Goal: Use online tool/utility: Utilize a website feature to perform a specific function

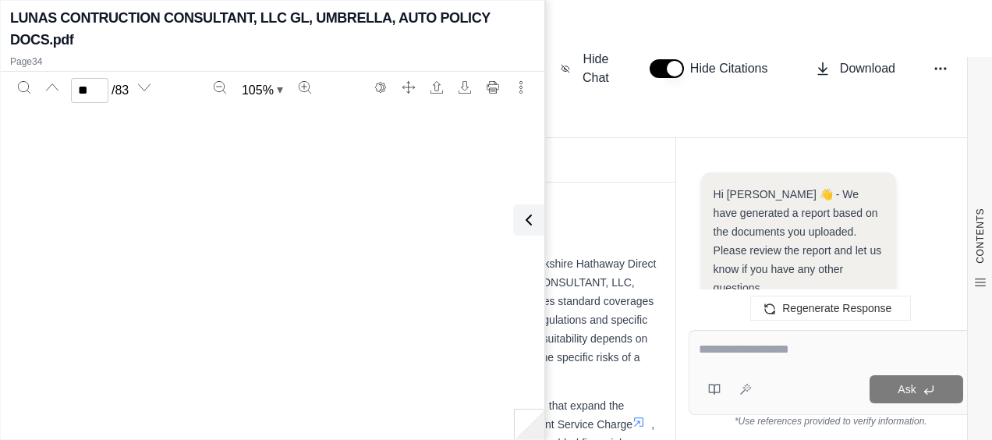
scroll to position [28044, 0]
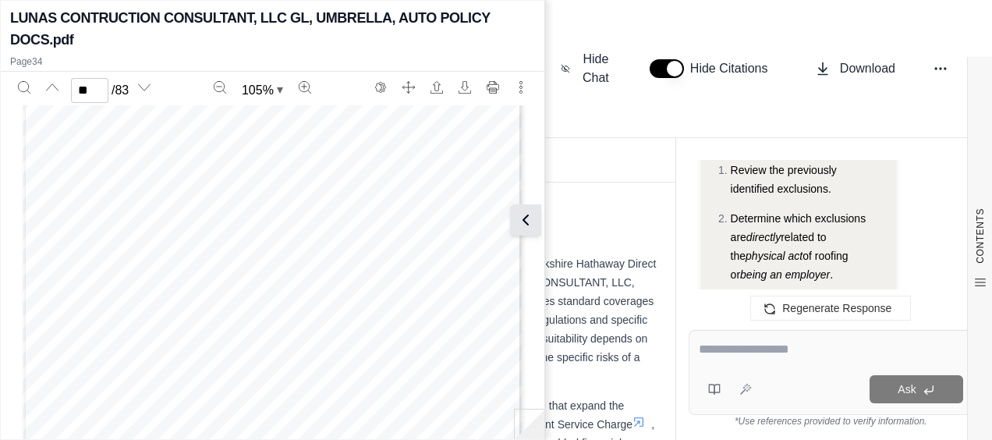
click at [521, 220] on icon at bounding box center [525, 219] width 19 height 19
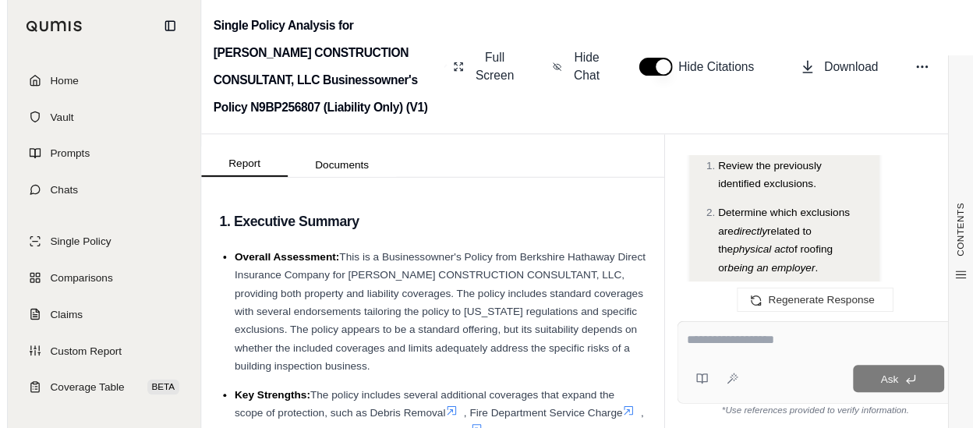
scroll to position [13697, 0]
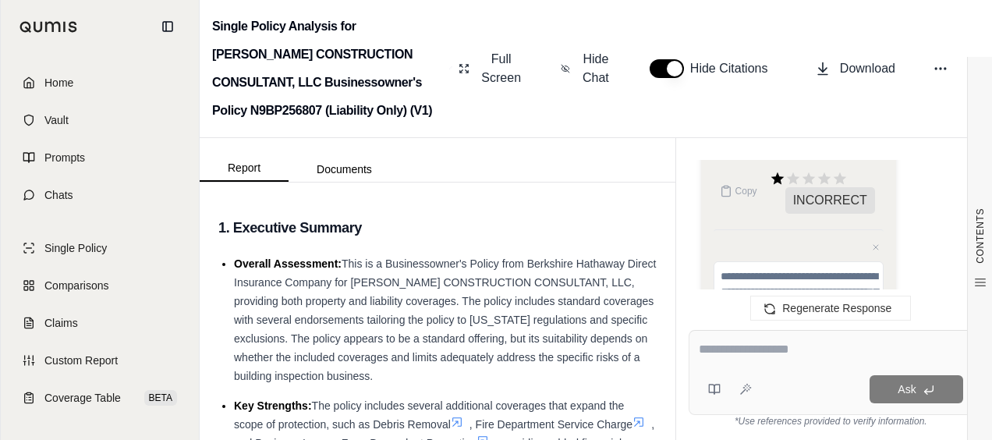
click at [64, 92] on link "Home" at bounding box center [99, 82] width 179 height 34
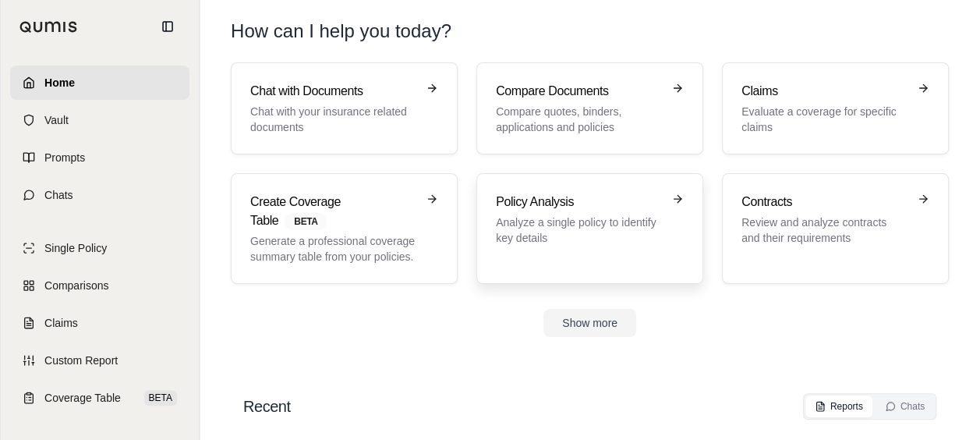
click at [548, 220] on p "Analyze a single policy to identify key details" at bounding box center [579, 229] width 166 height 31
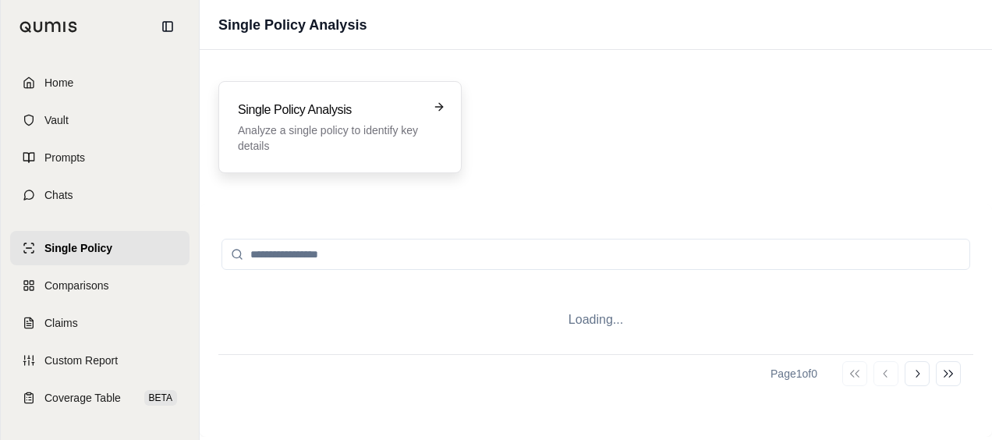
click at [459, 157] on div "Single Policy Analysis Analyze a single policy to identify key details" at bounding box center [339, 127] width 243 height 92
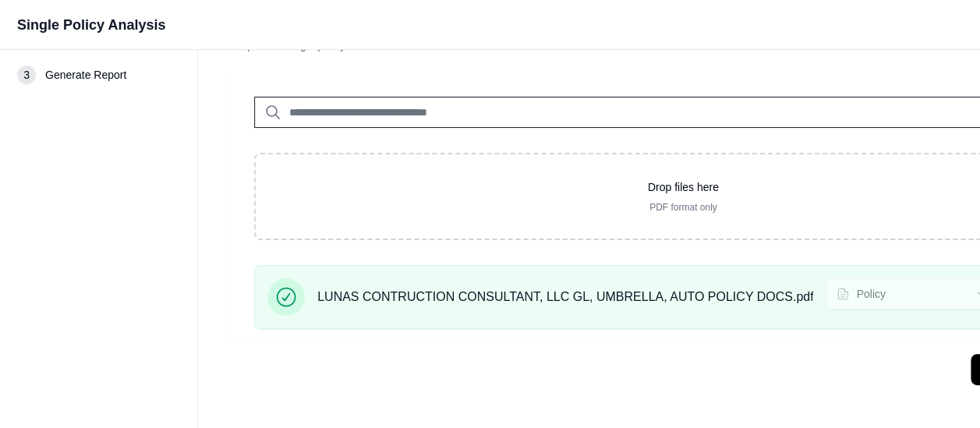
scroll to position [72, 388]
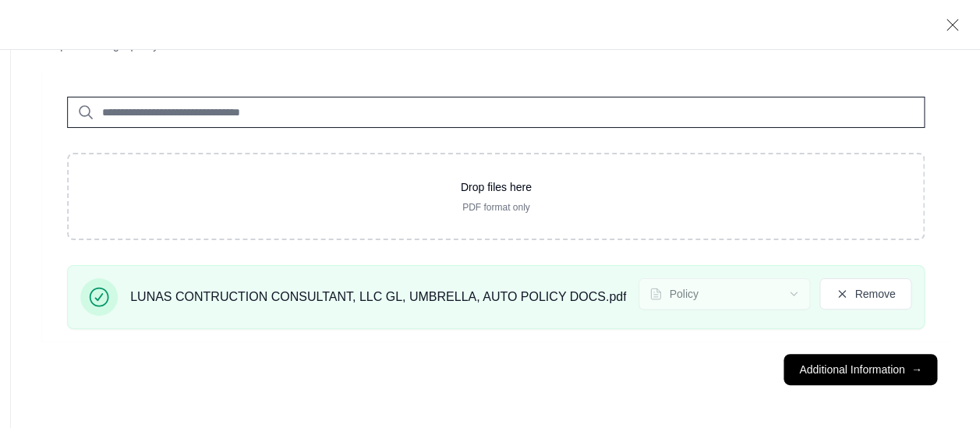
click at [901, 342] on main "Policy Documents • Upload a single policy document Drop files here PDF format o…" at bounding box center [496, 203] width 970 height 451
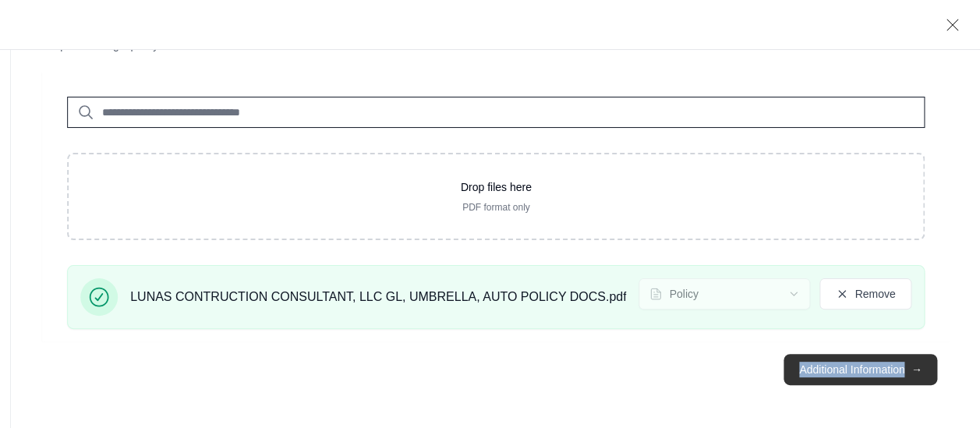
drag, startPoint x: 901, startPoint y: 342, endPoint x: 890, endPoint y: 364, distance: 24.4
click at [890, 364] on button "Additional Information →" at bounding box center [860, 369] width 154 height 31
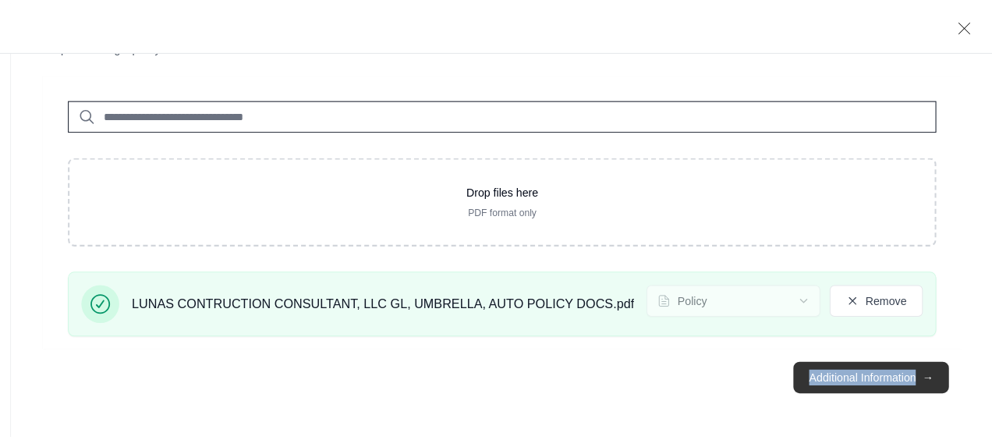
scroll to position [0, 0]
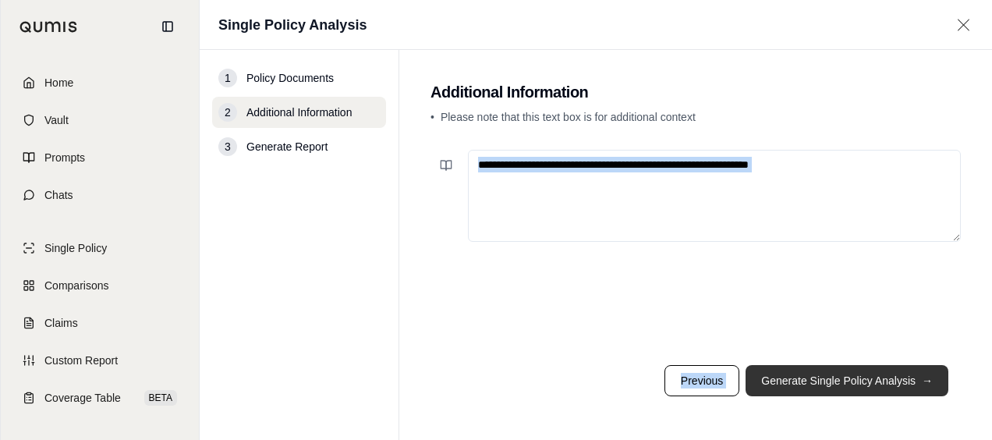
click at [826, 381] on button "Generate Single Policy Analysis →" at bounding box center [846, 380] width 203 height 31
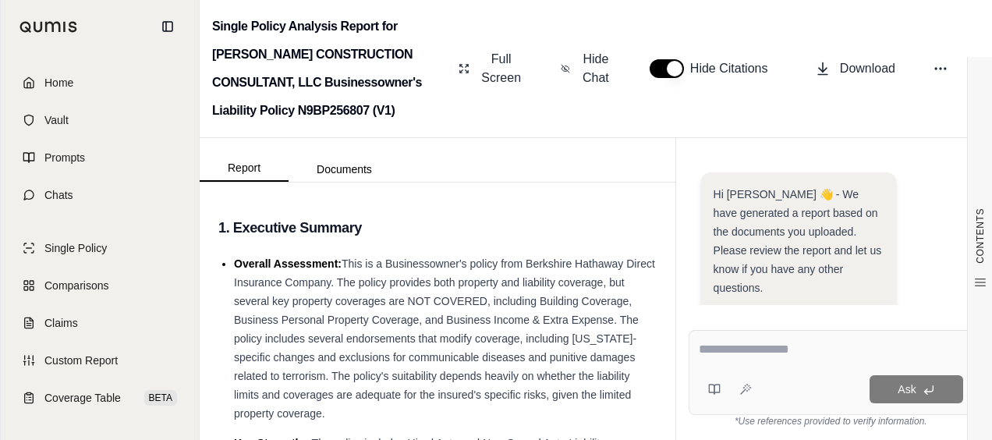
scroll to position [288, 0]
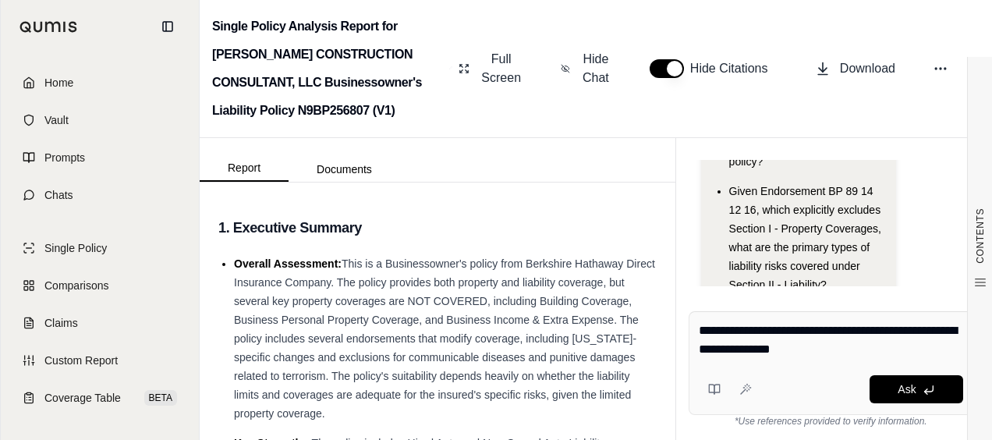
type textarea "**********"
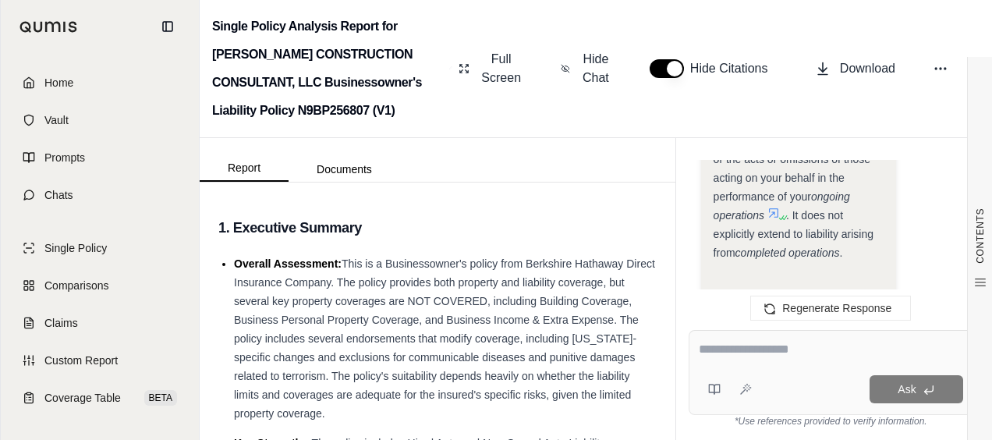
scroll to position [2404, 0]
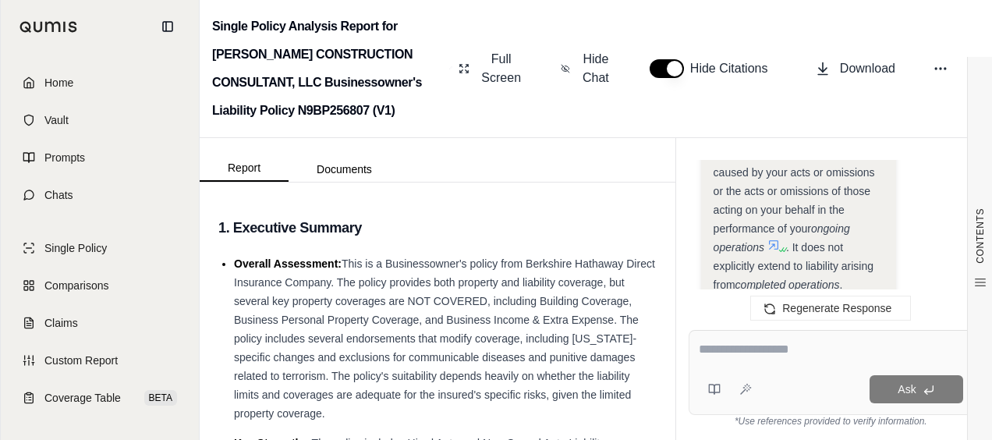
click at [770, 239] on icon at bounding box center [773, 245] width 12 height 12
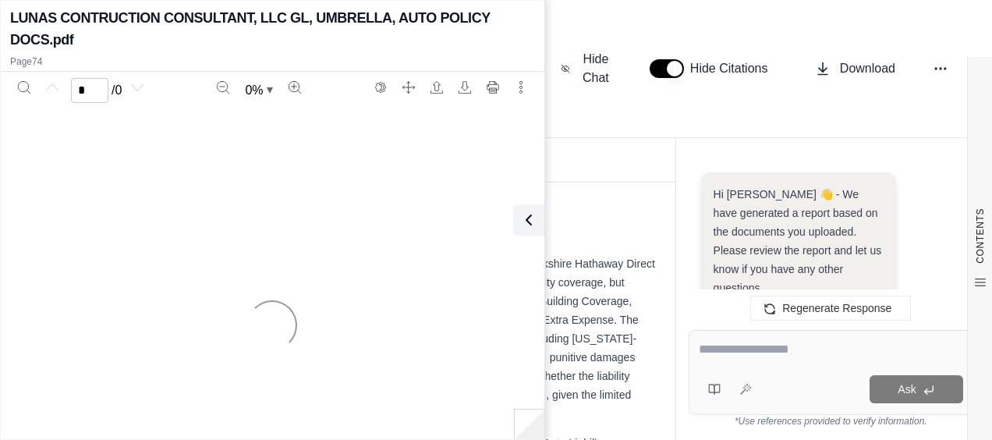
scroll to position [2591, 0]
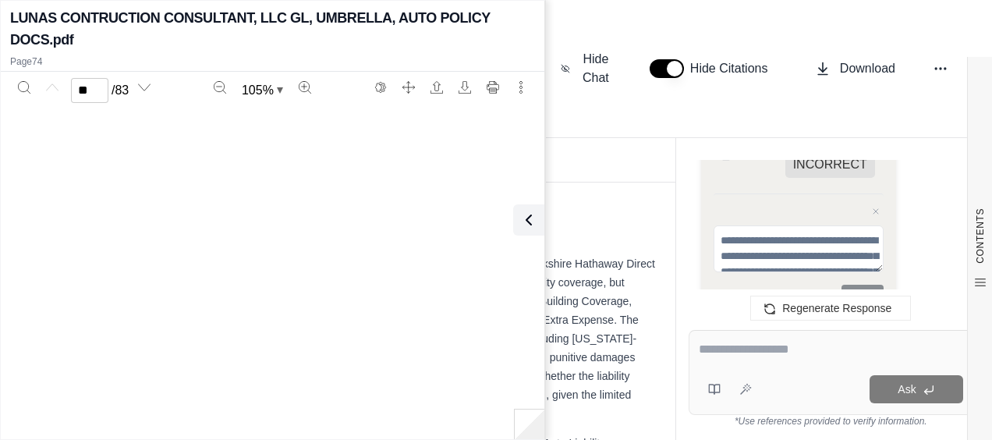
type input "**"
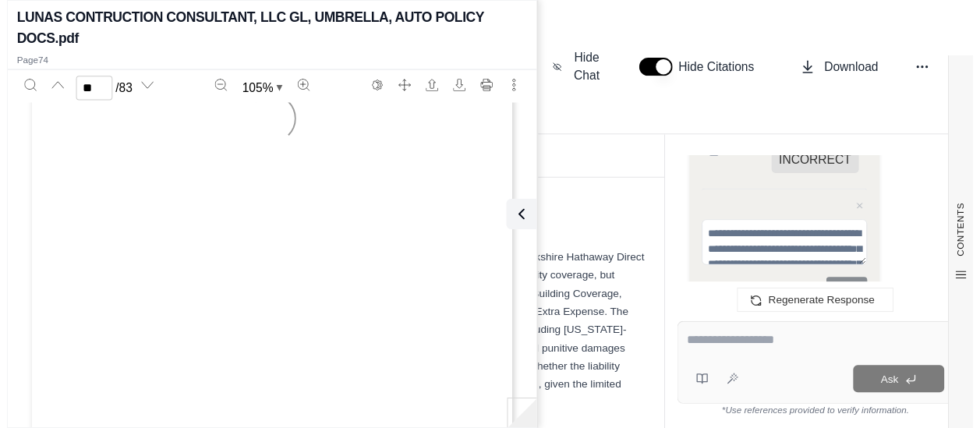
scroll to position [47202, 0]
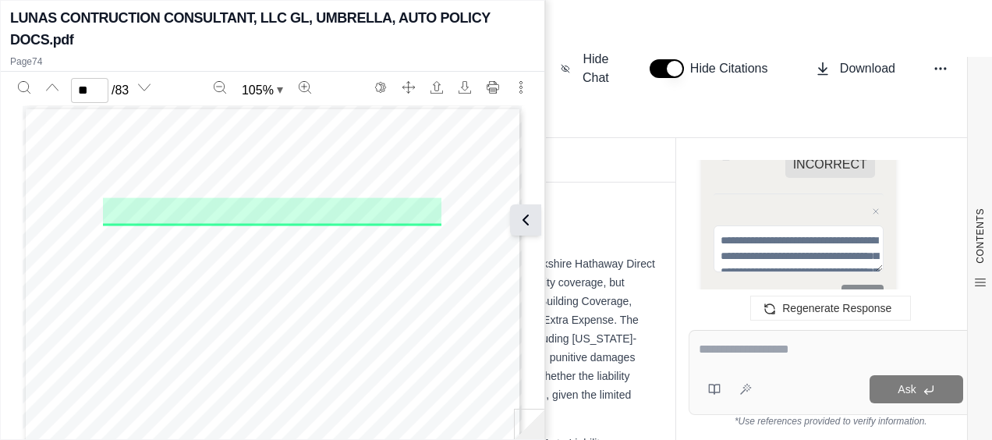
click at [537, 221] on button at bounding box center [525, 219] width 31 height 31
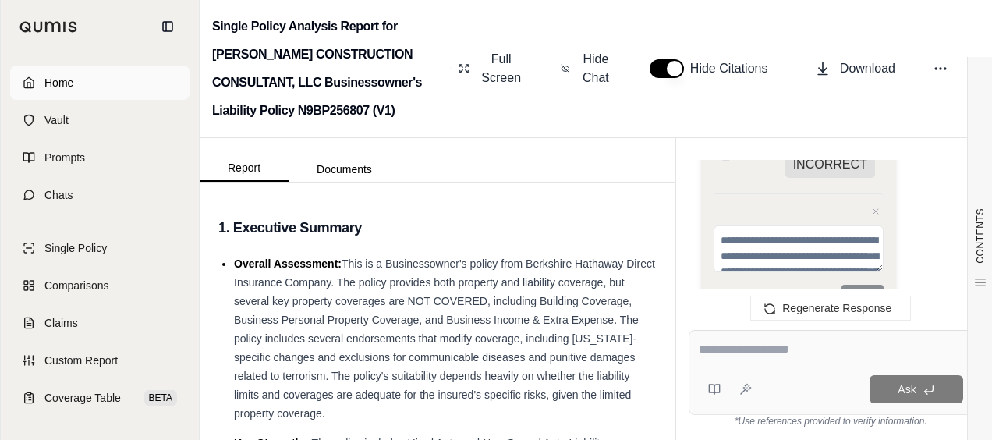
click at [37, 76] on link "Home" at bounding box center [99, 82] width 179 height 34
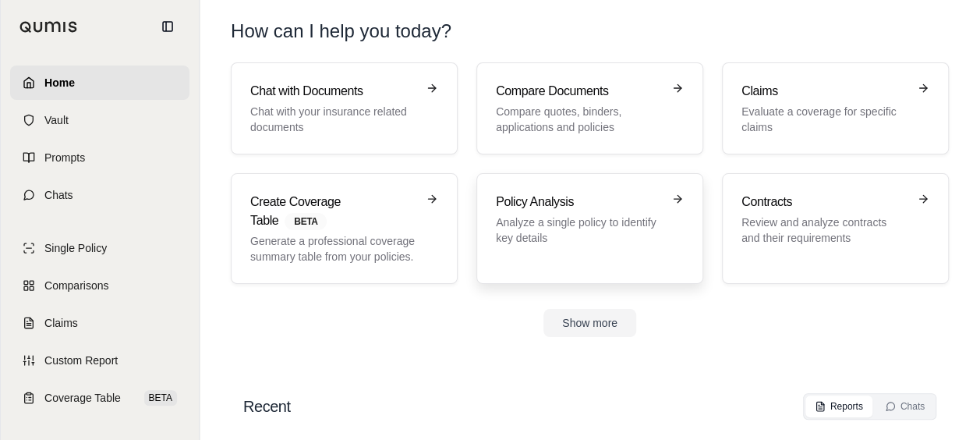
click at [550, 207] on h3 "Policy Analysis" at bounding box center [579, 202] width 166 height 19
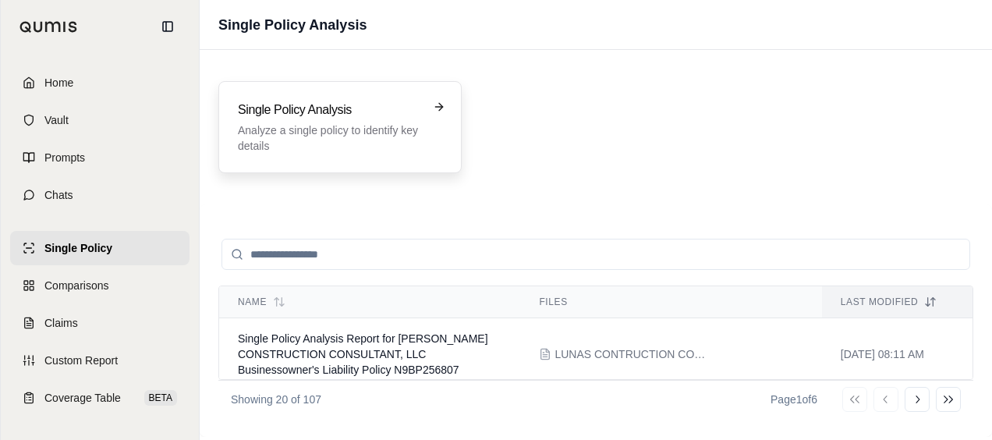
click at [391, 137] on p "Analyze a single policy to identify key details" at bounding box center [329, 137] width 182 height 31
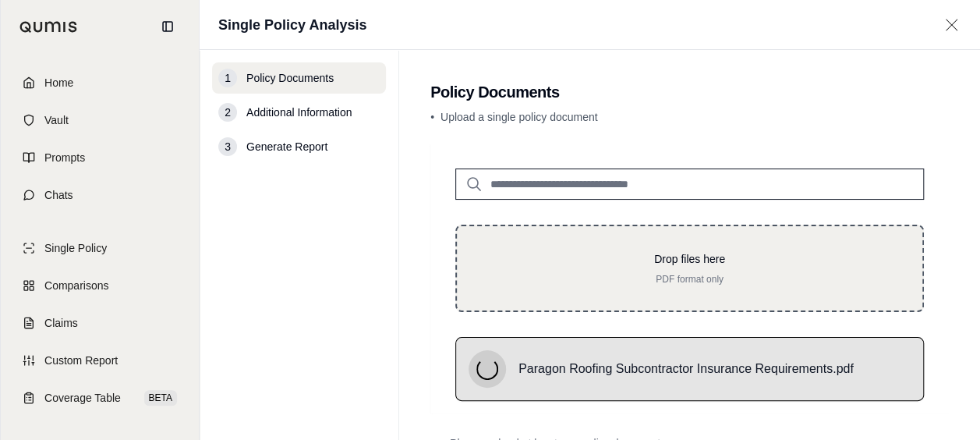
click at [811, 241] on div "Drop files here PDF format only" at bounding box center [689, 267] width 468 height 87
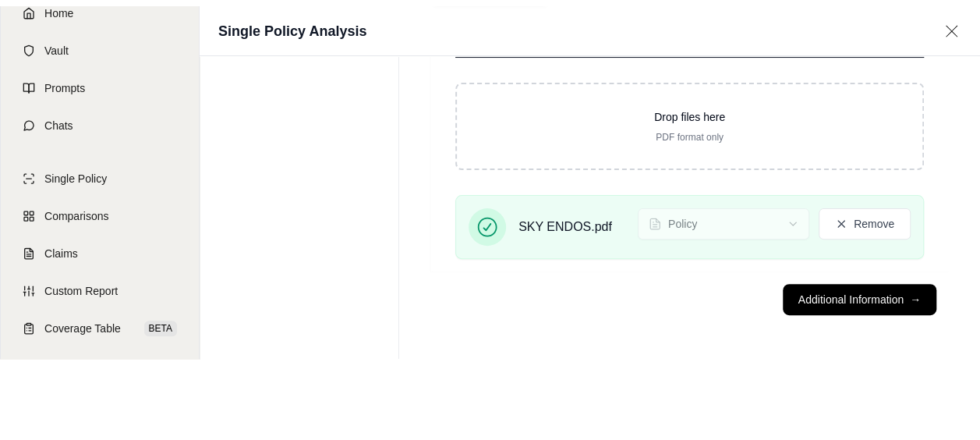
scroll to position [60, 0]
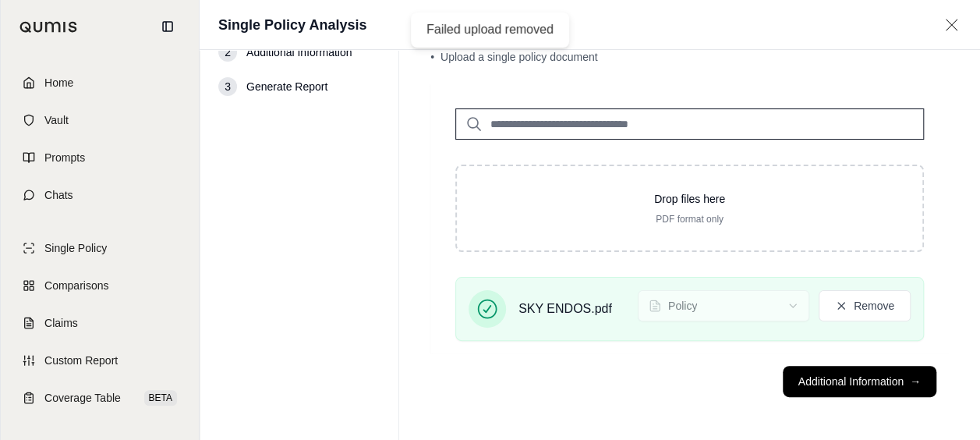
click at [661, 438] on html "Failed upload removed Home Vault Prompts Chats Single Policy Comparisons Claims…" at bounding box center [490, 248] width 980 height 617
click at [876, 311] on button "Remove" at bounding box center [864, 305] width 92 height 31
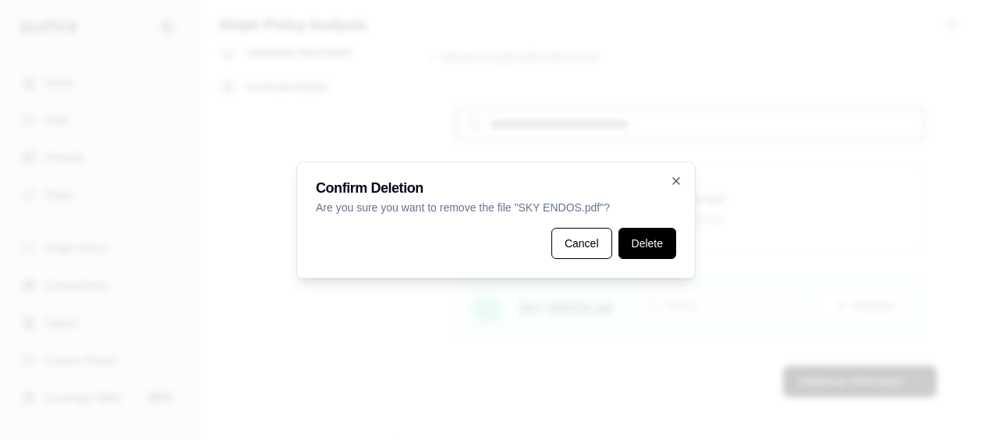
click at [632, 246] on button "Delete" at bounding box center [647, 243] width 58 height 31
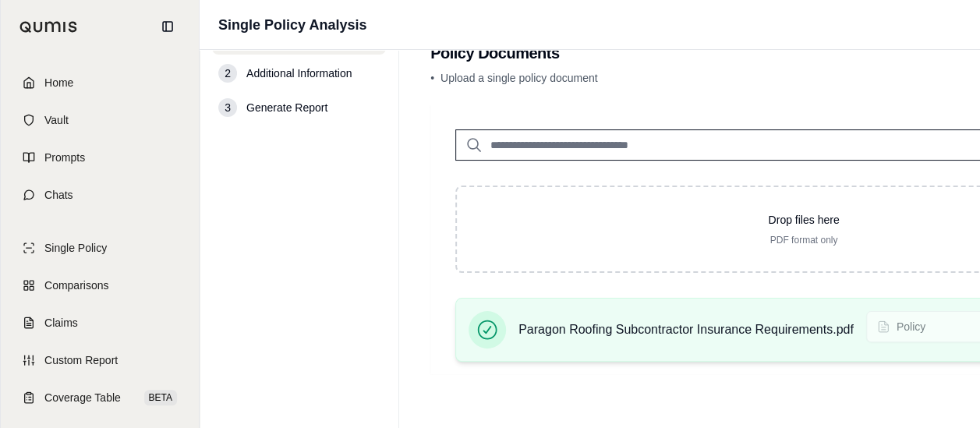
scroll to position [72, 0]
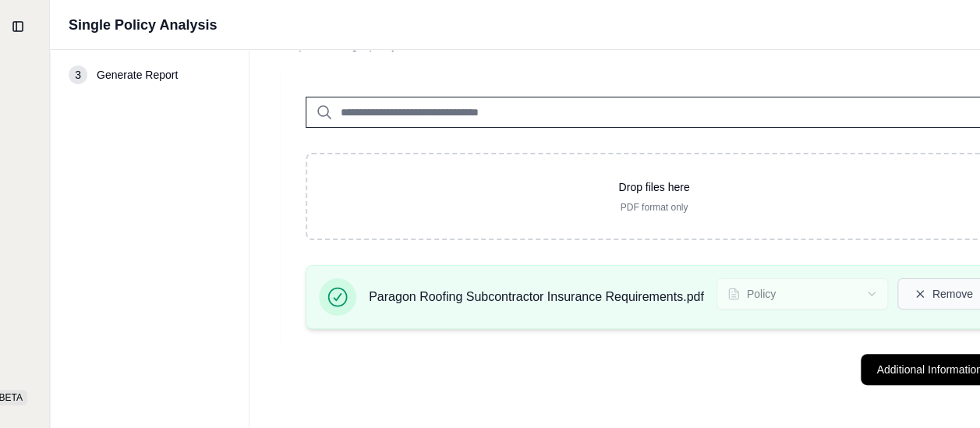
click at [916, 295] on icon at bounding box center [919, 293] width 7 height 7
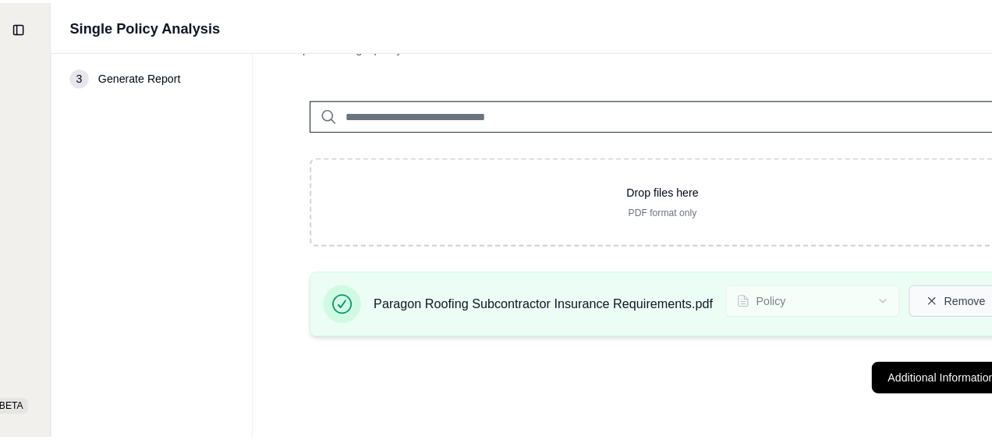
scroll to position [60, 150]
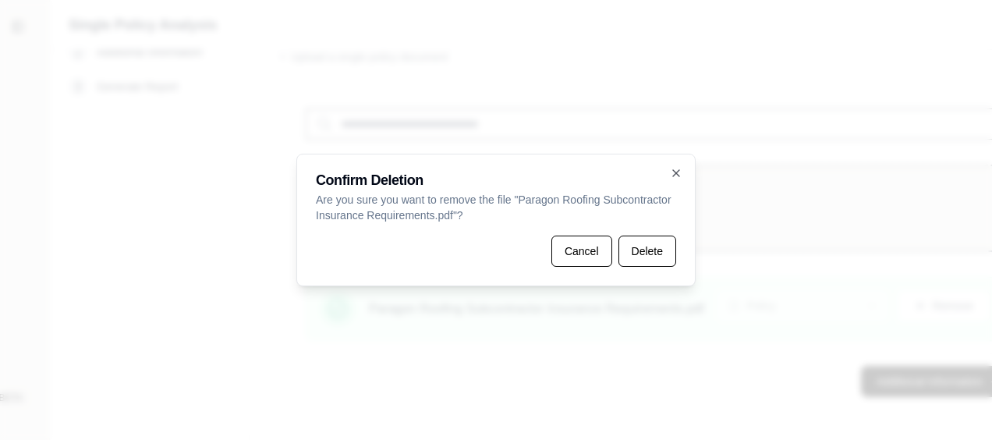
click at [621, 253] on button "Delete" at bounding box center [647, 250] width 58 height 31
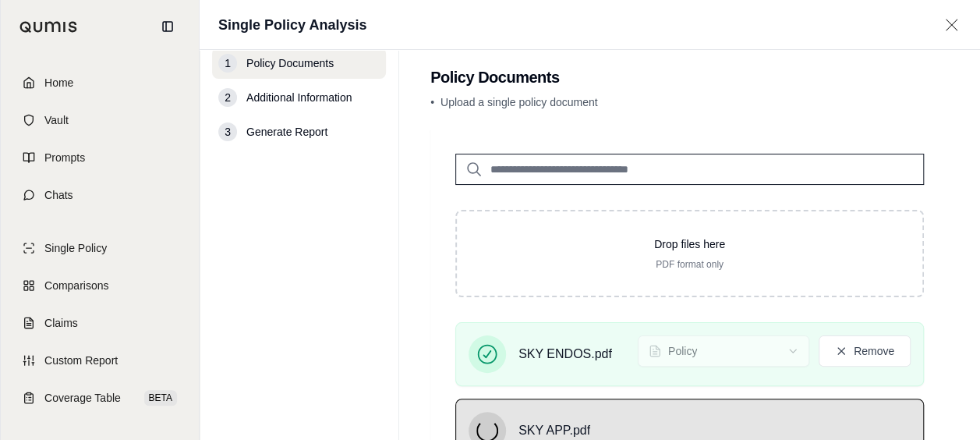
scroll to position [78, 0]
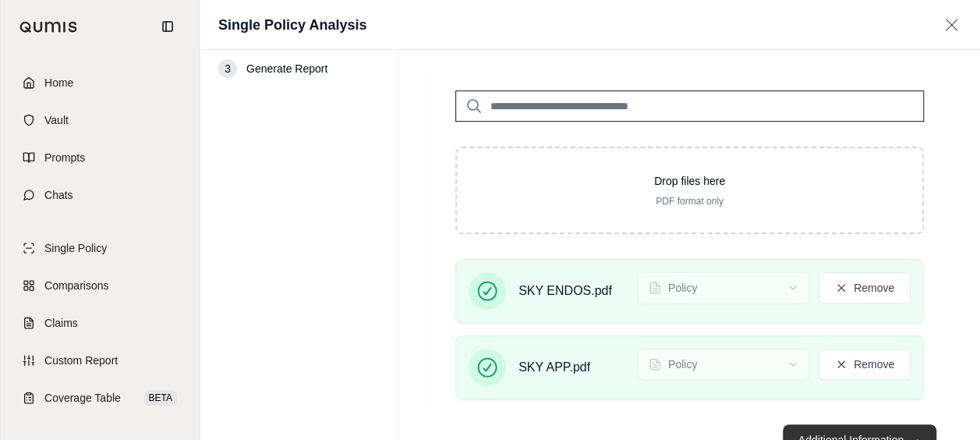
click at [842, 429] on button "Additional Information →" at bounding box center [860, 439] width 154 height 31
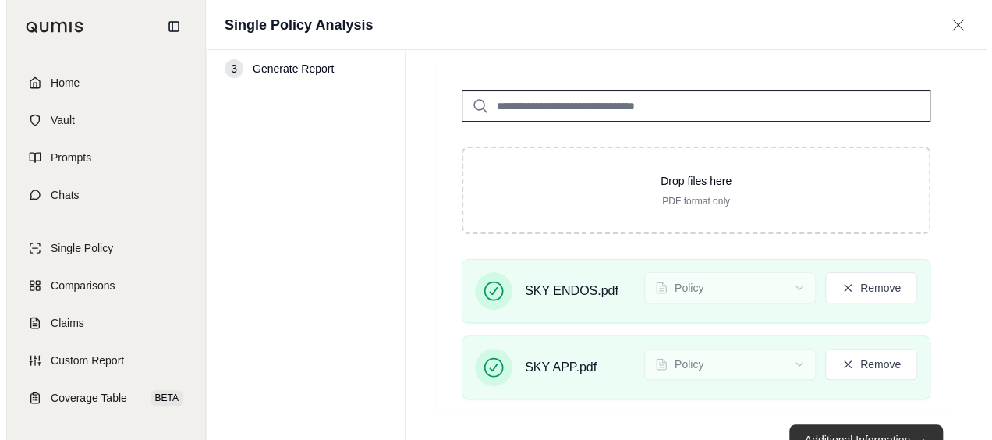
scroll to position [0, 0]
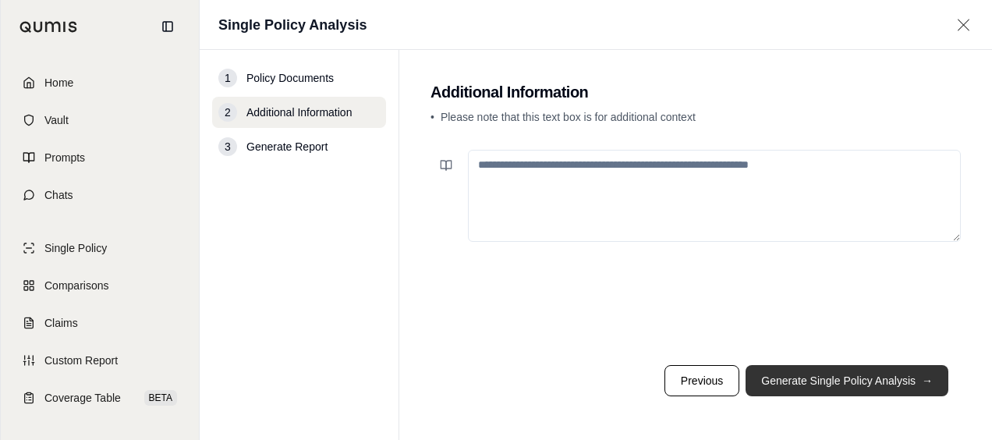
click at [839, 383] on button "Generate Single Policy Analysis →" at bounding box center [846, 380] width 203 height 31
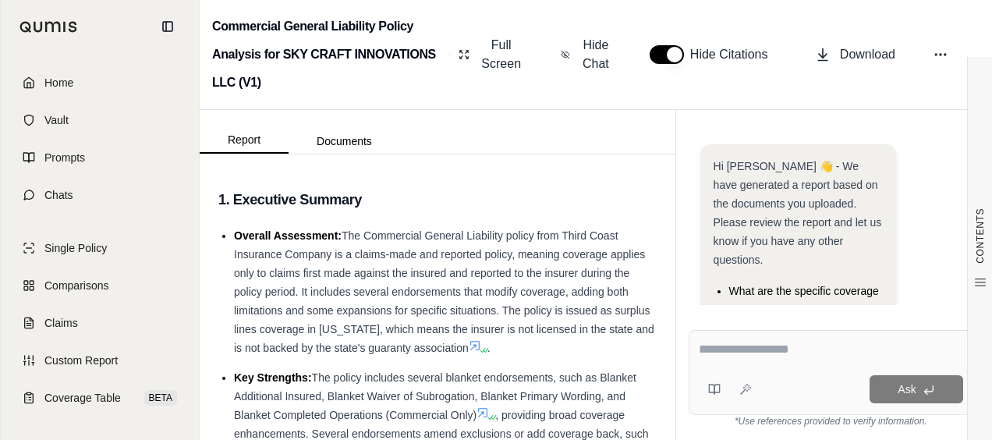
scroll to position [204, 0]
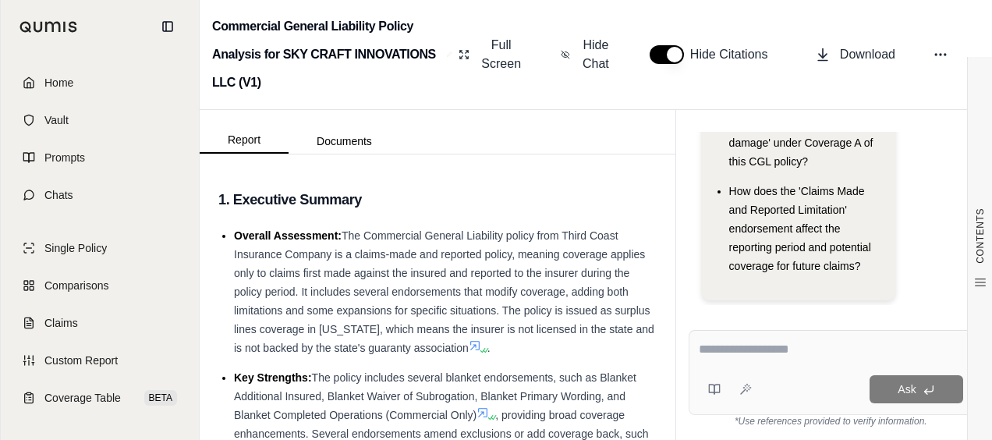
click at [713, 355] on textarea at bounding box center [830, 349] width 265 height 19
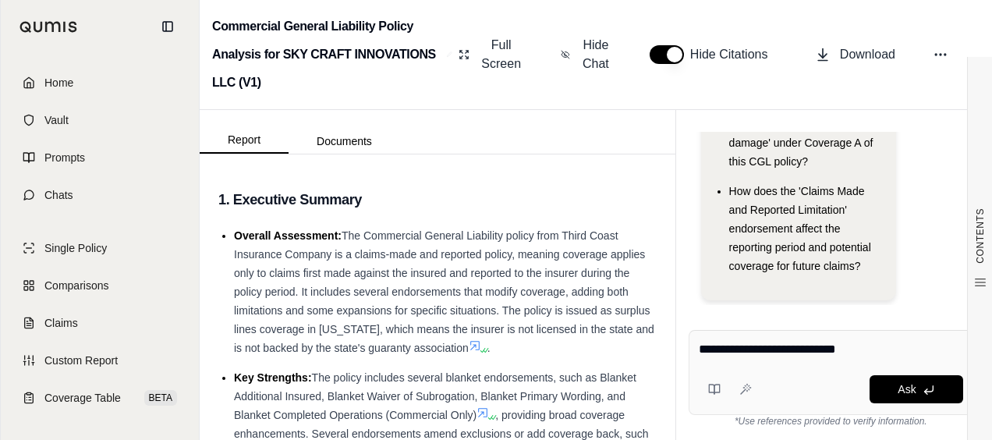
type textarea "**********"
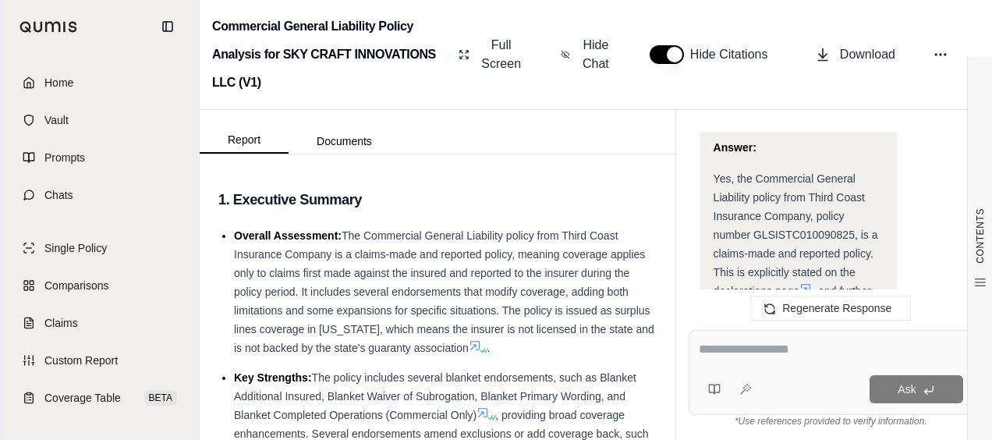
scroll to position [2259, 0]
click at [808, 283] on icon at bounding box center [805, 289] width 12 height 12
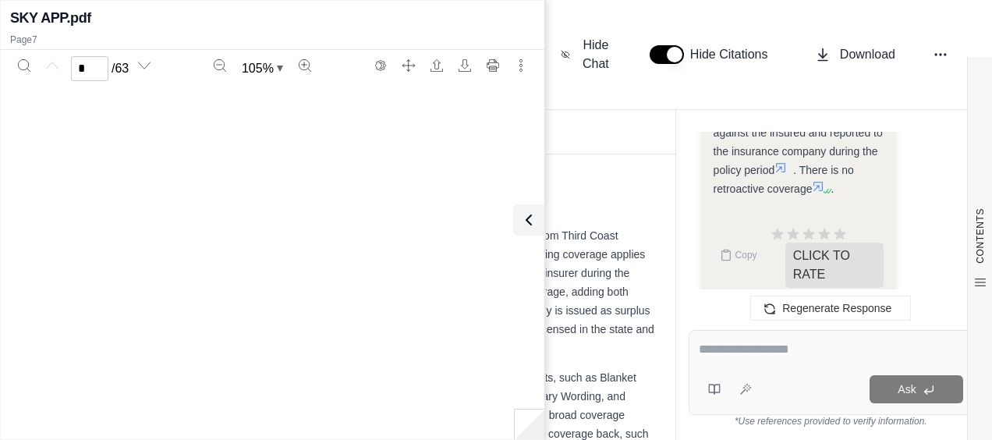
type input "*"
